Goal: Transaction & Acquisition: Obtain resource

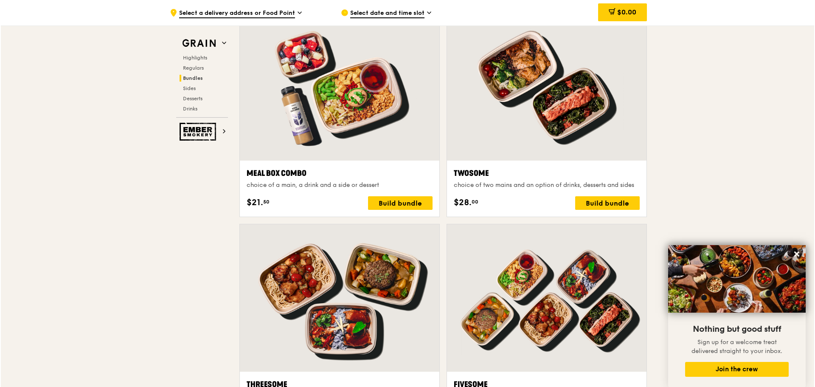
scroll to position [1232, 0]
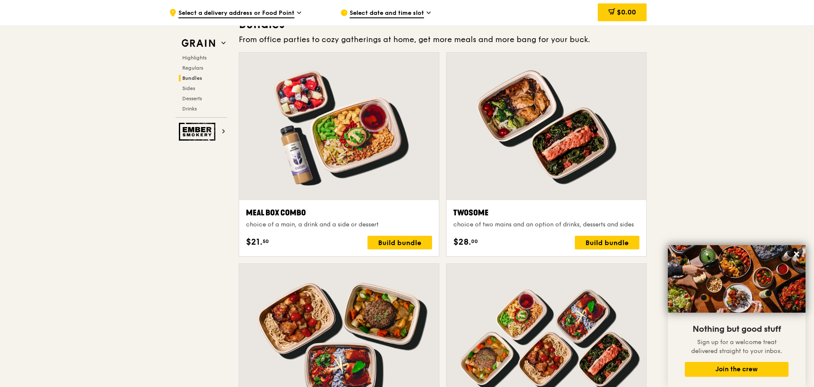
click at [385, 214] on div "Meal Box Combo" at bounding box center [339, 213] width 186 height 12
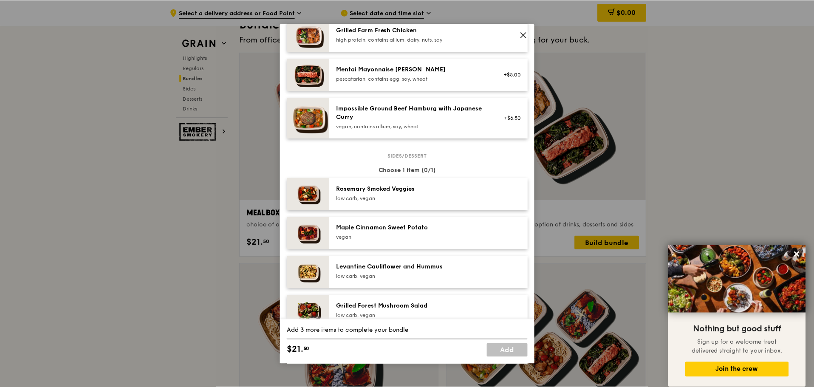
scroll to position [340, 0]
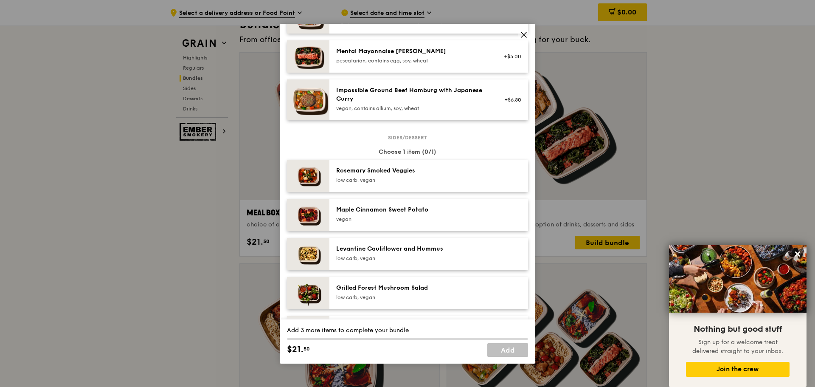
click at [523, 35] on icon at bounding box center [524, 35] width 8 height 8
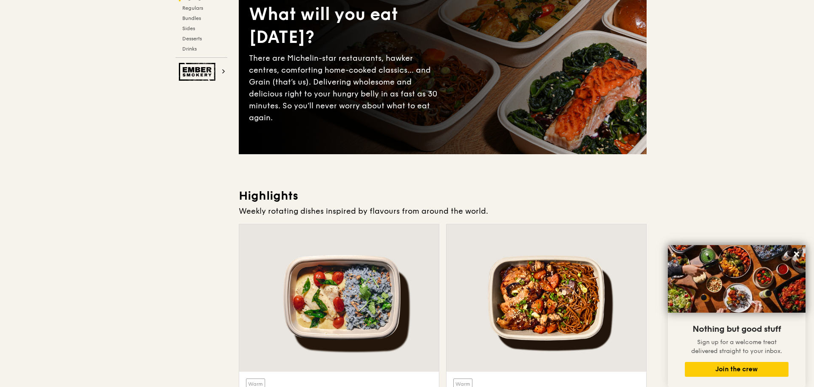
scroll to position [0, 0]
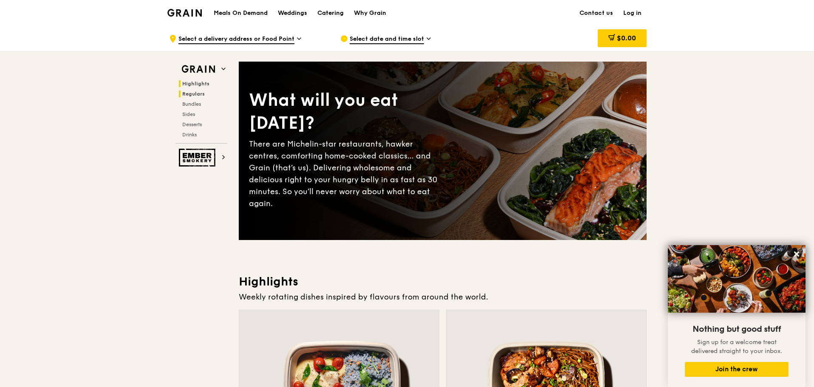
click at [200, 93] on span "Regulars" at bounding box center [193, 94] width 23 height 6
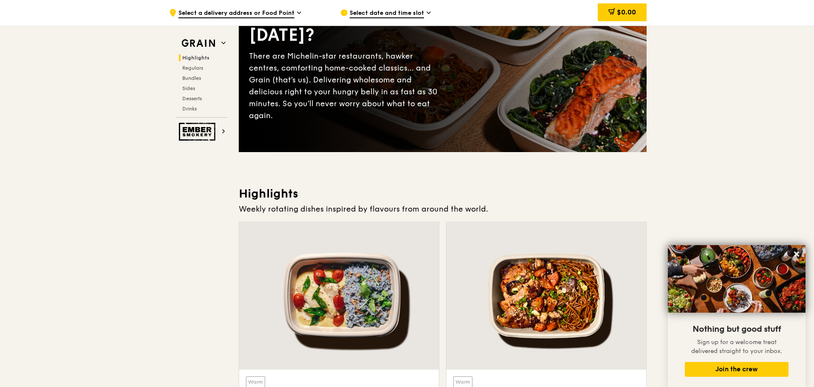
scroll to position [42, 0]
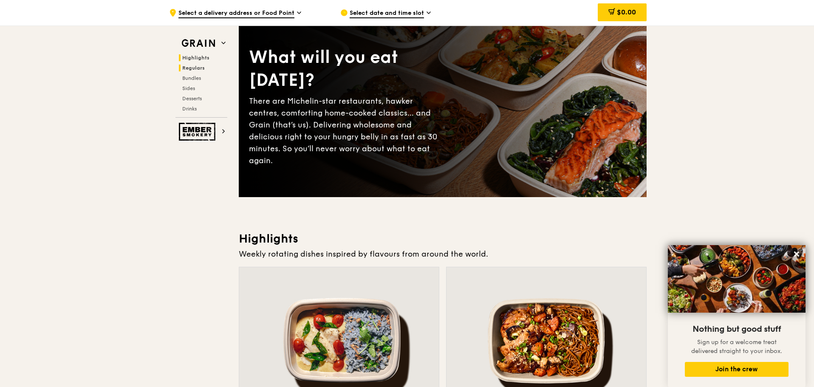
click at [194, 67] on span "Regulars" at bounding box center [193, 68] width 23 height 6
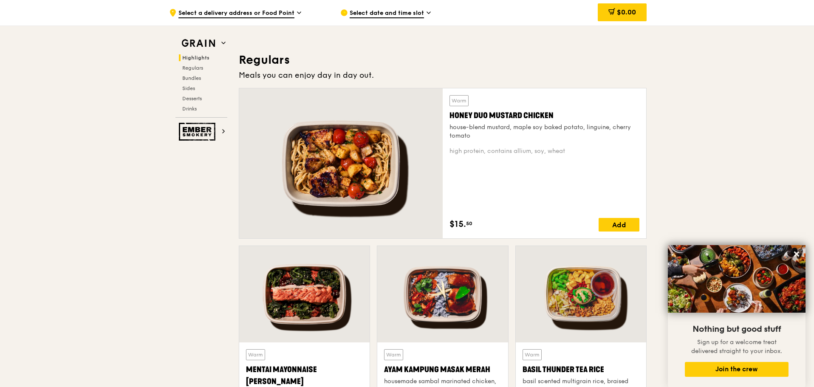
scroll to position [550, 0]
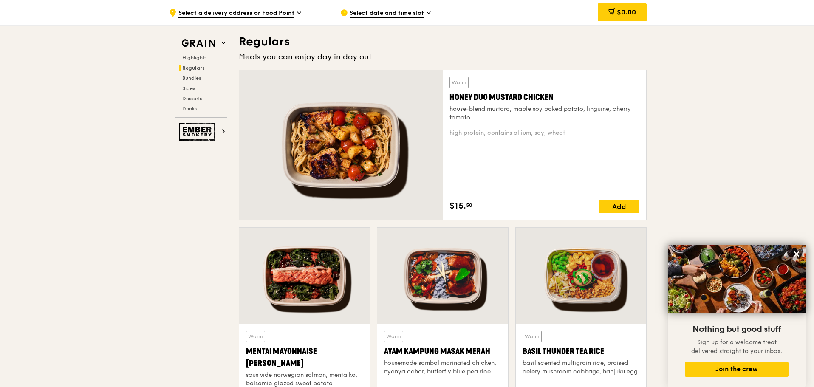
click at [406, 10] on span "Select date and time slot" at bounding box center [387, 13] width 74 height 9
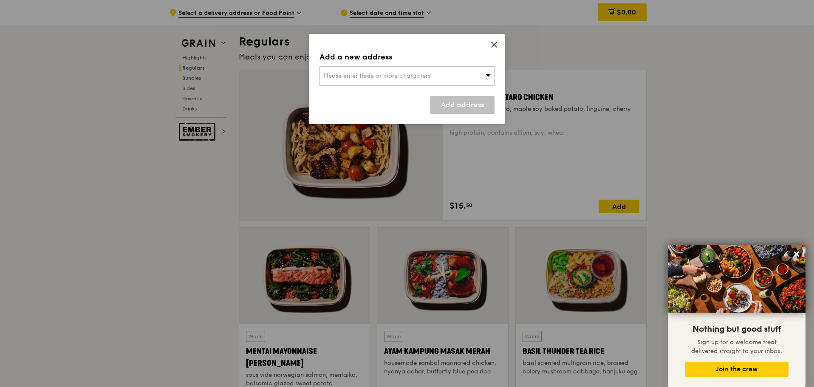
click at [494, 39] on div "Add a new address Please enter three or more characters Add address" at bounding box center [406, 79] width 195 height 90
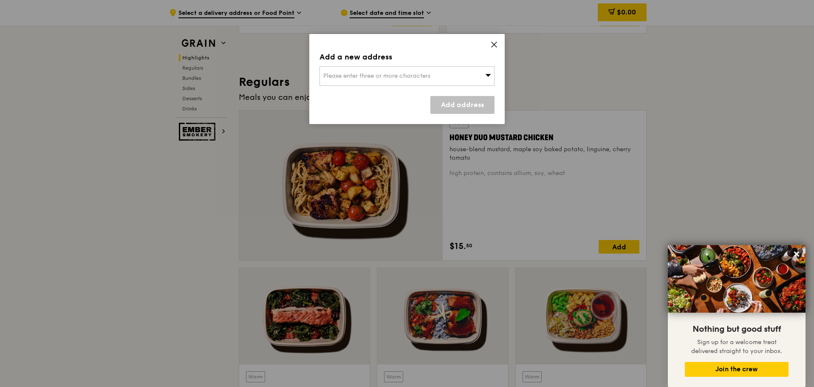
scroll to position [465, 0]
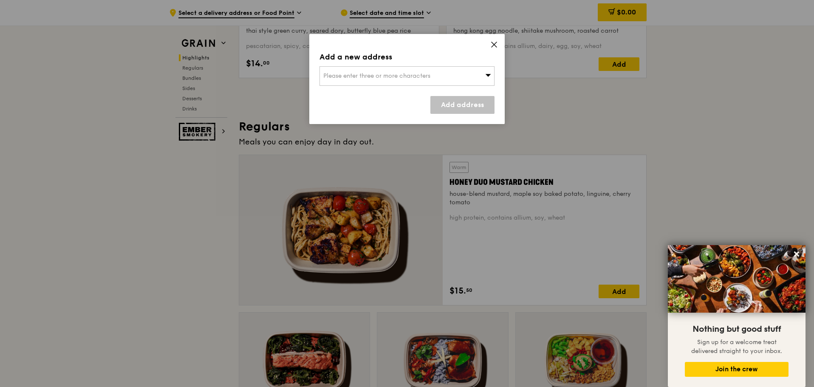
click at [496, 43] on icon at bounding box center [494, 45] width 8 height 8
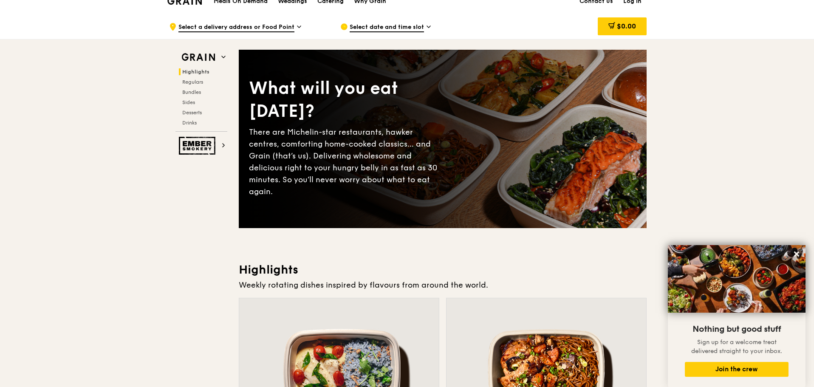
scroll to position [0, 0]
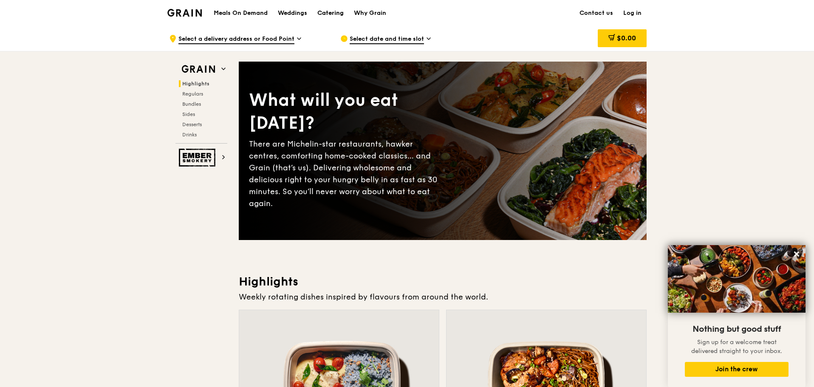
click at [333, 12] on div "Catering" at bounding box center [330, 12] width 26 height 25
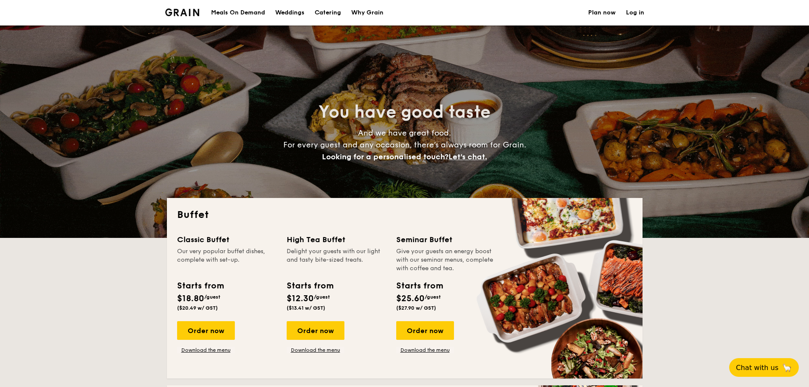
select select
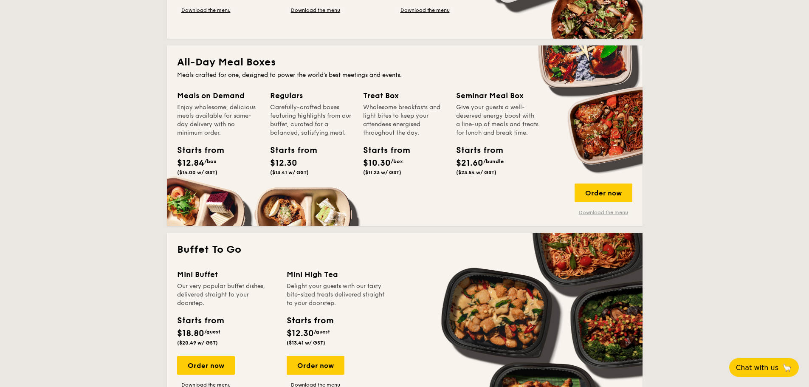
click at [594, 214] on link "Download the menu" at bounding box center [604, 212] width 58 height 7
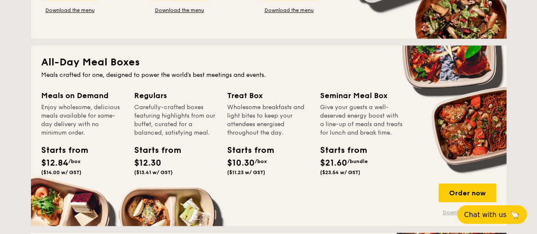
scroll to position [340, 0]
